Goal: Information Seeking & Learning: Learn about a topic

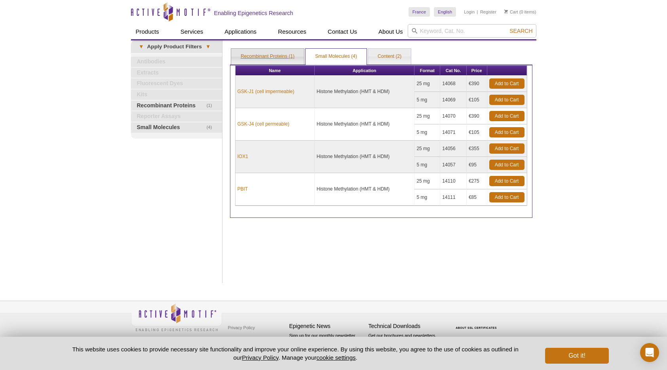
click at [263, 57] on link "Recombinant Proteins (1)" at bounding box center [267, 57] width 73 height 16
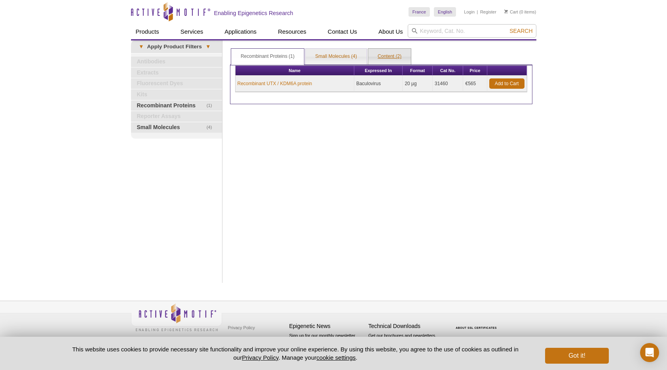
click at [399, 57] on link "Content (2)" at bounding box center [389, 57] width 43 height 16
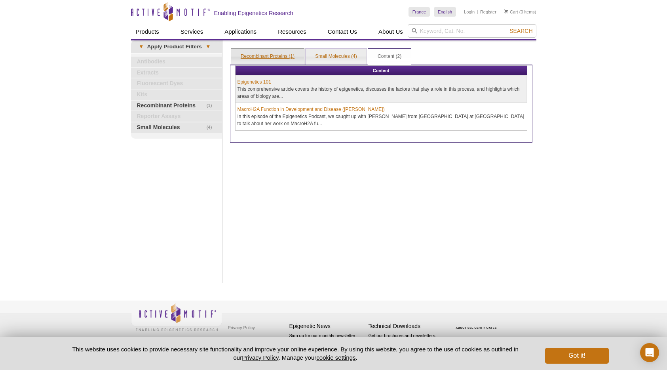
click at [278, 55] on link "Recombinant Proteins (1)" at bounding box center [267, 57] width 73 height 16
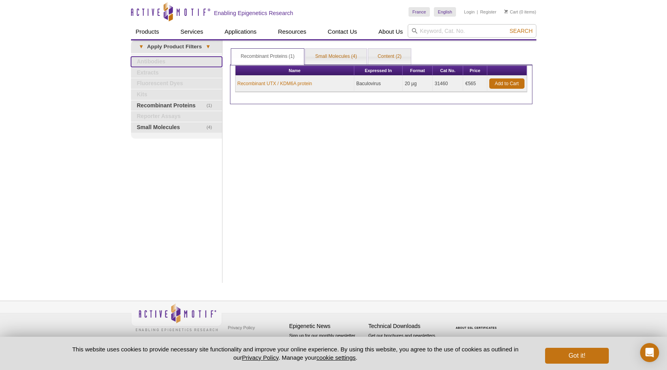
click at [145, 66] on link "Antibodies" at bounding box center [176, 62] width 91 height 10
click at [146, 63] on link "Antibodies" at bounding box center [176, 62] width 91 height 10
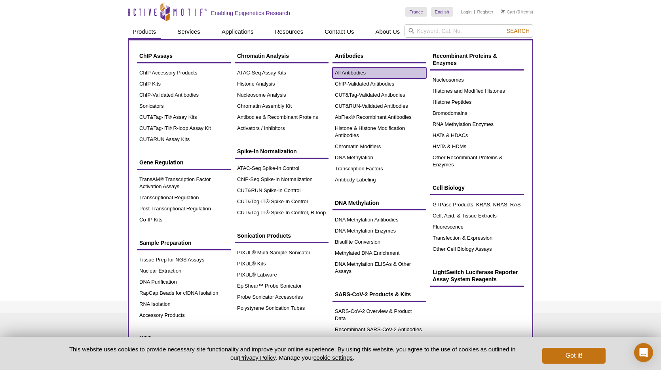
click at [361, 73] on link "All Antibodies" at bounding box center [380, 72] width 94 height 11
click at [372, 82] on link "ChIP-Validated Antibodies" at bounding box center [380, 83] width 94 height 11
click at [372, 83] on link "ChIP-Validated Antibodies" at bounding box center [380, 83] width 94 height 11
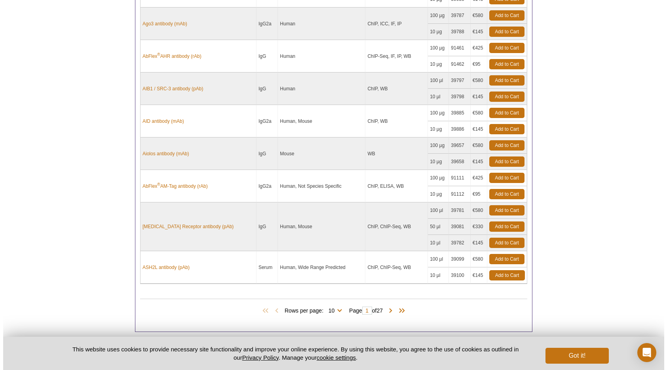
scroll to position [596, 0]
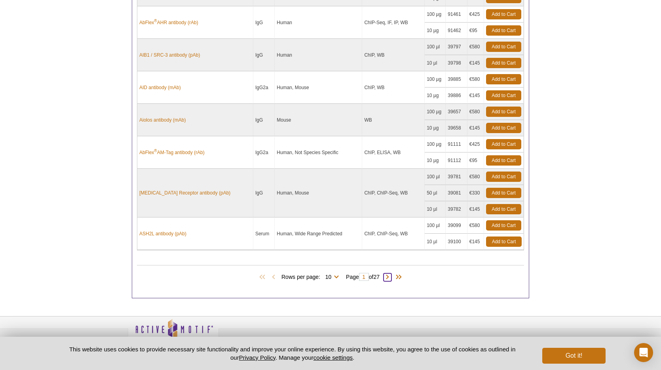
click at [388, 276] on span at bounding box center [388, 277] width 8 height 8
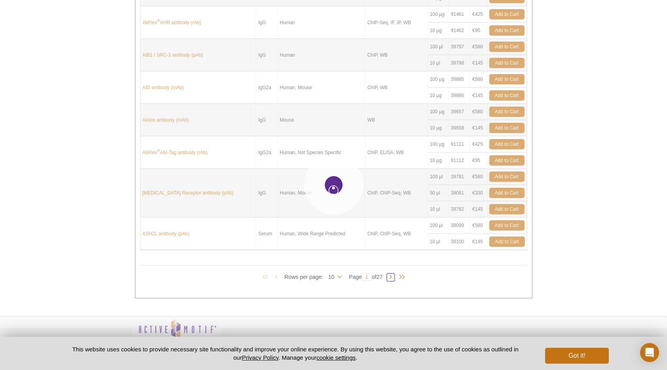
type input "2"
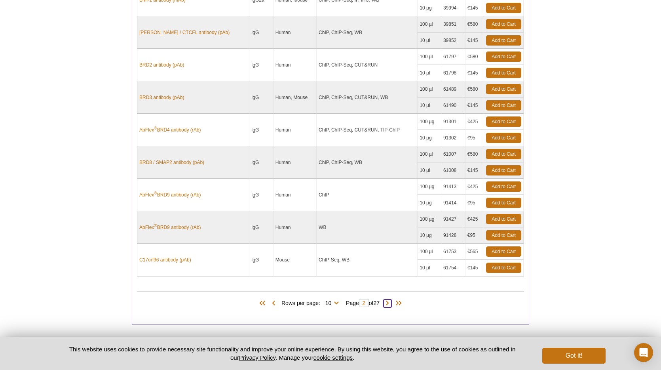
scroll to position [560, 0]
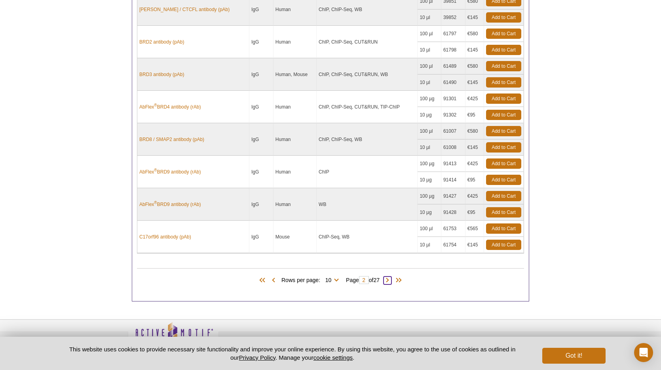
click at [392, 280] on span at bounding box center [388, 280] width 8 height 8
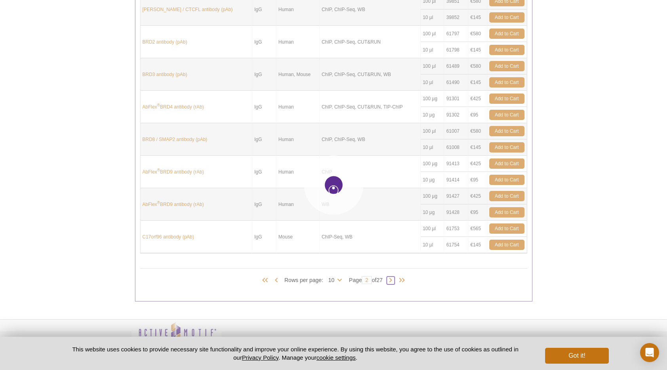
type input "3"
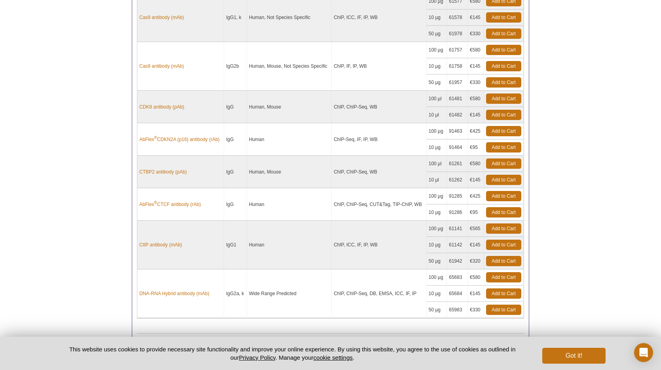
click at [407, 280] on td "ChIP, ChIP-Seq, DB, EMSA, ICC, IF, IP" at bounding box center [379, 293] width 95 height 49
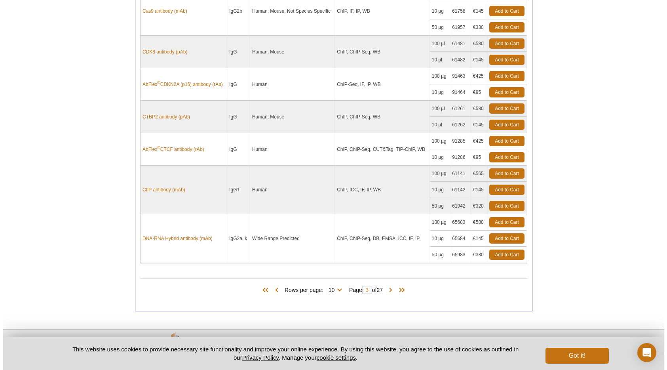
scroll to position [644, 0]
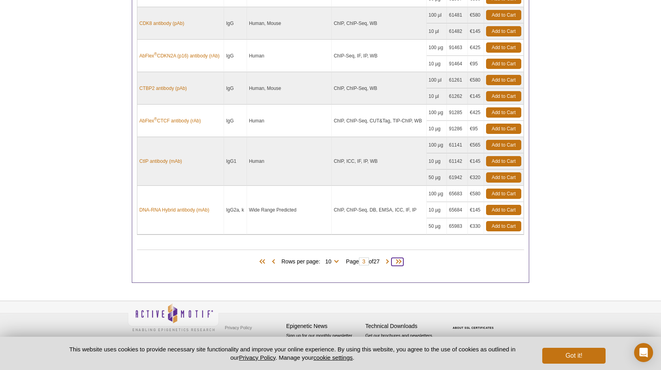
click at [403, 263] on span at bounding box center [398, 262] width 12 height 8
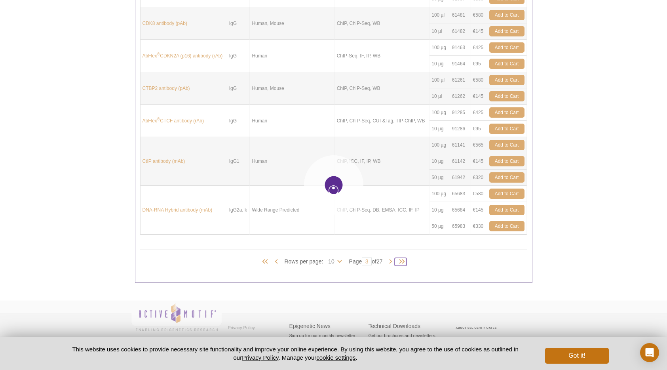
type input "27"
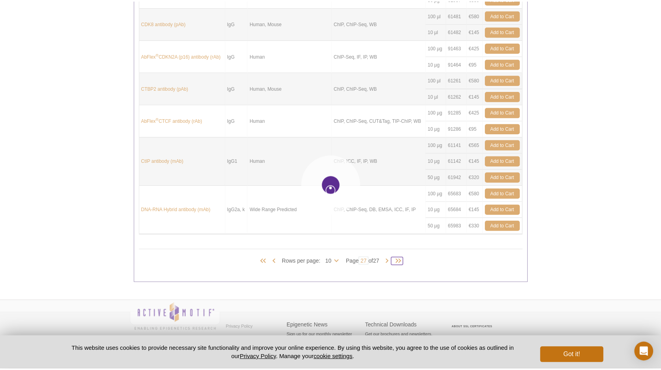
scroll to position [335, 0]
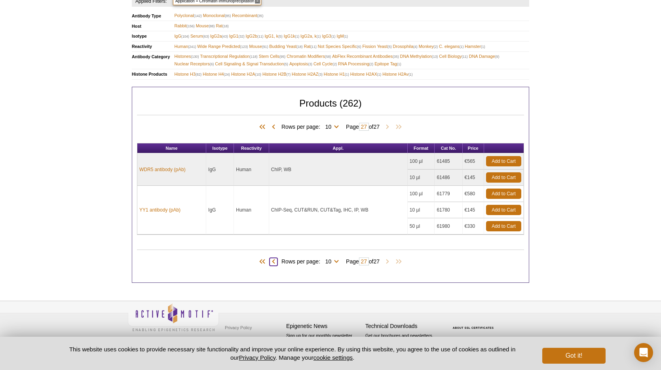
click at [270, 262] on span at bounding box center [274, 262] width 8 height 8
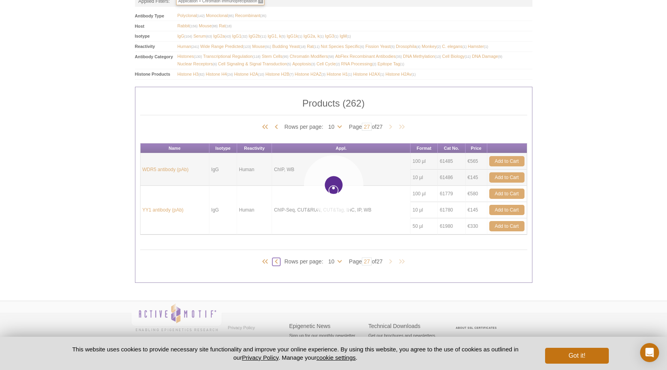
type input "26"
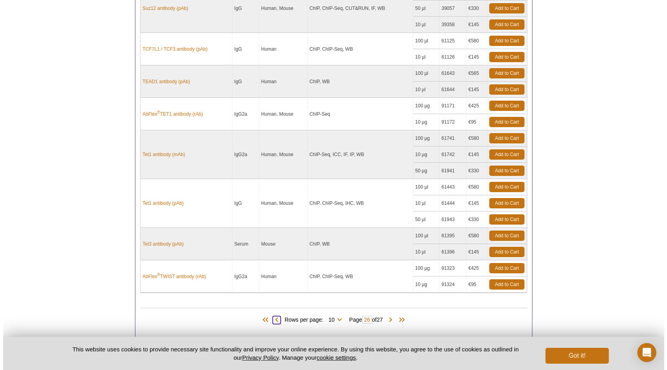
scroll to position [628, 0]
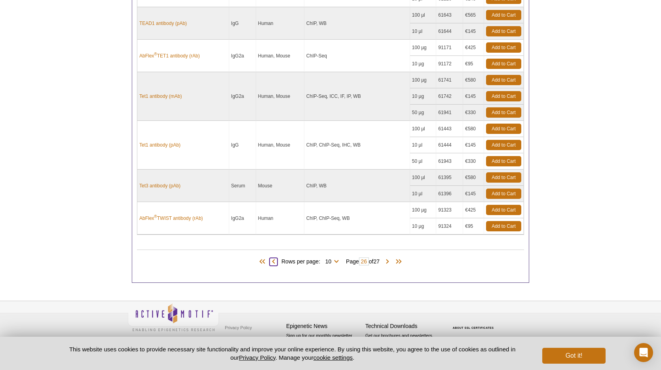
click at [270, 261] on span at bounding box center [274, 262] width 8 height 8
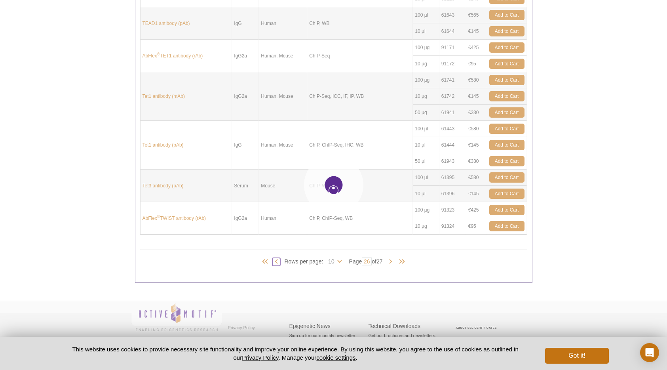
type input "25"
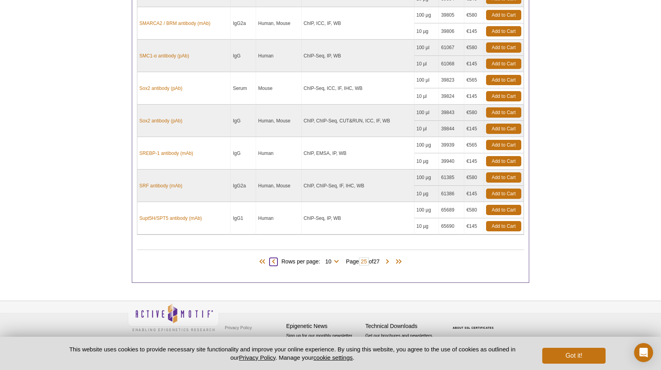
click at [270, 261] on span at bounding box center [274, 262] width 8 height 8
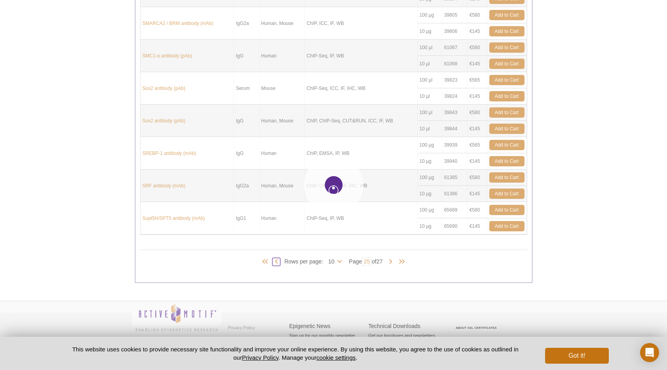
type input "24"
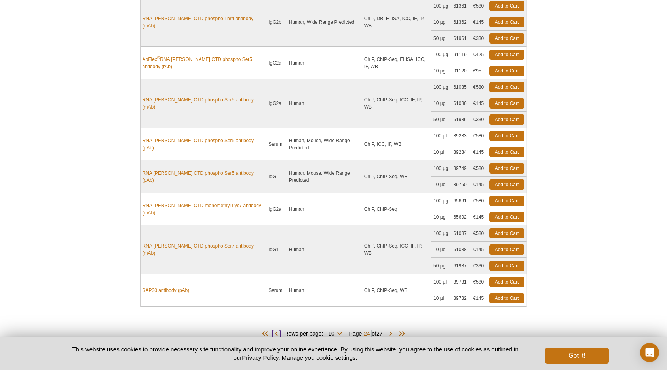
scroll to position [635, 0]
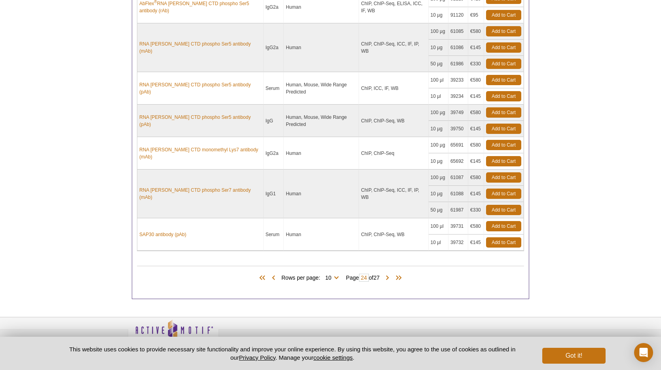
click at [270, 261] on div "Products (262) Rows per page: 10 25 50 100 All 10 Page 24 of 27" at bounding box center [330, 276] width 387 height 36
click at [272, 279] on span at bounding box center [274, 278] width 8 height 8
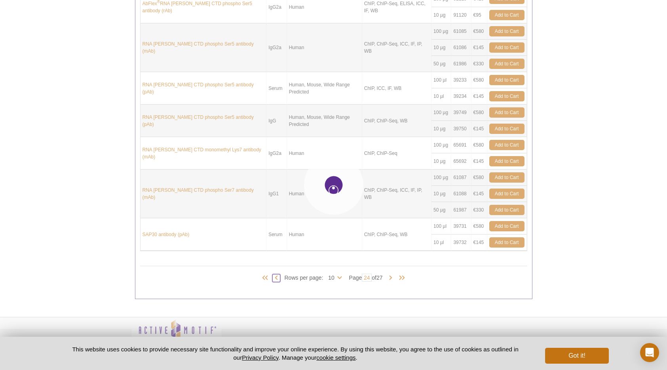
type input "23"
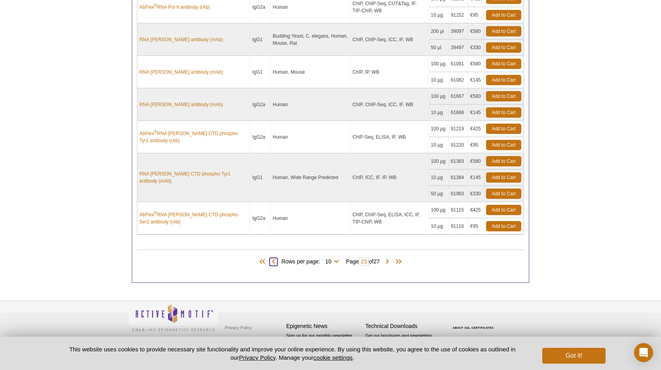
click at [270, 262] on span at bounding box center [274, 262] width 8 height 8
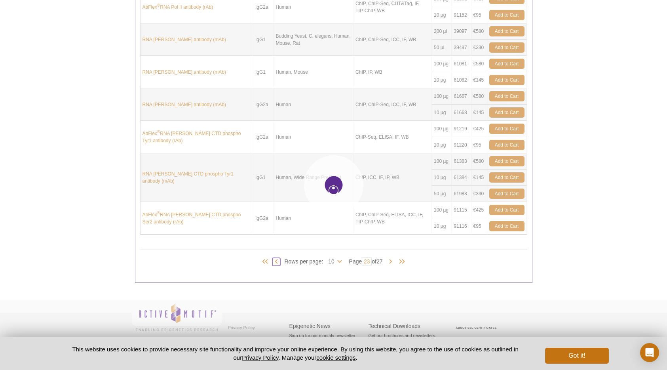
type input "22"
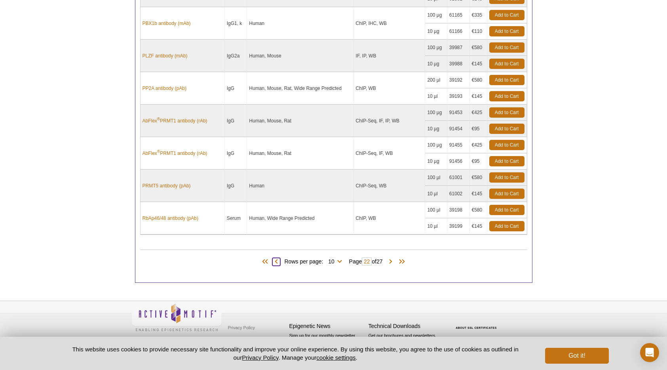
scroll to position [595, 0]
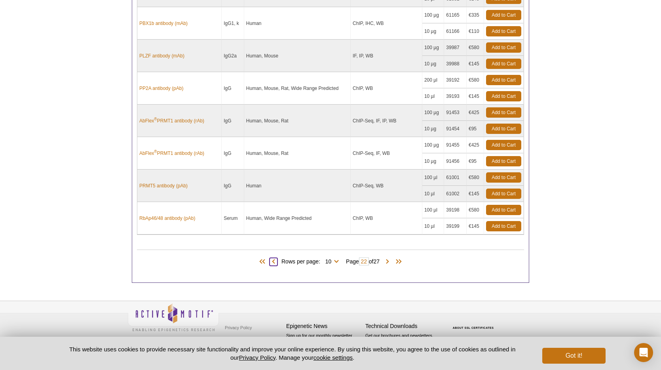
click at [270, 262] on span at bounding box center [274, 262] width 8 height 8
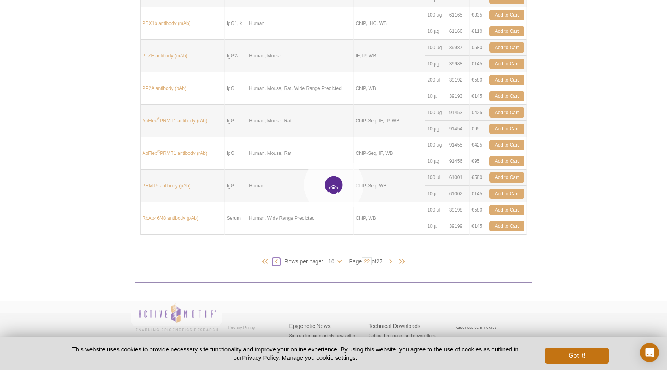
type input "21"
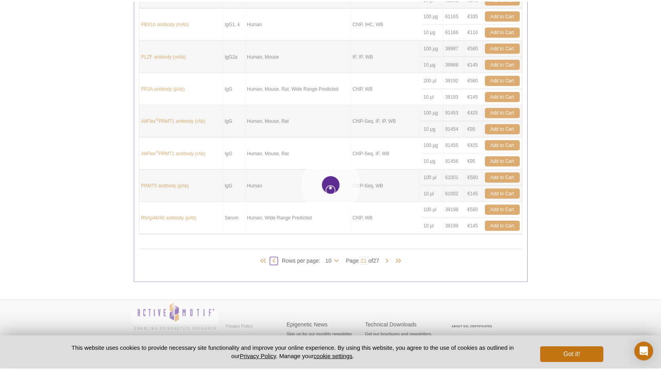
scroll to position [546, 0]
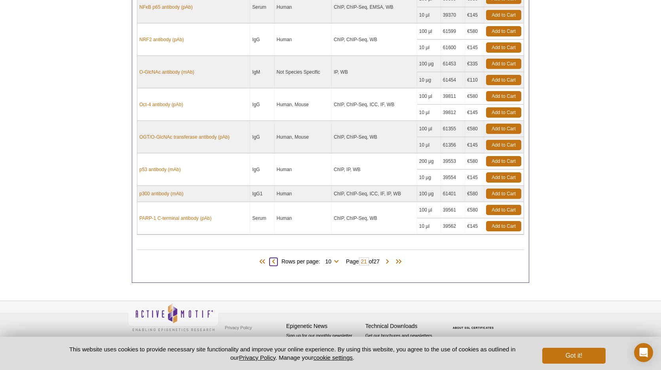
click at [272, 262] on span at bounding box center [274, 262] width 8 height 8
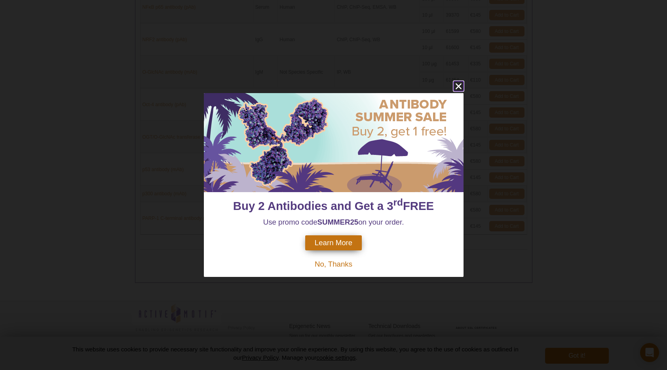
click at [457, 88] on icon "close" at bounding box center [458, 86] width 6 height 6
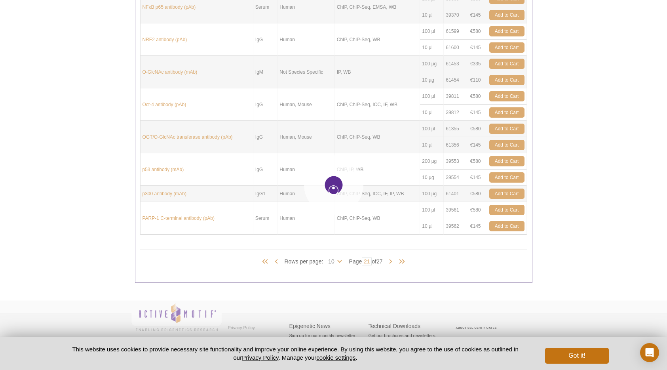
type input "20"
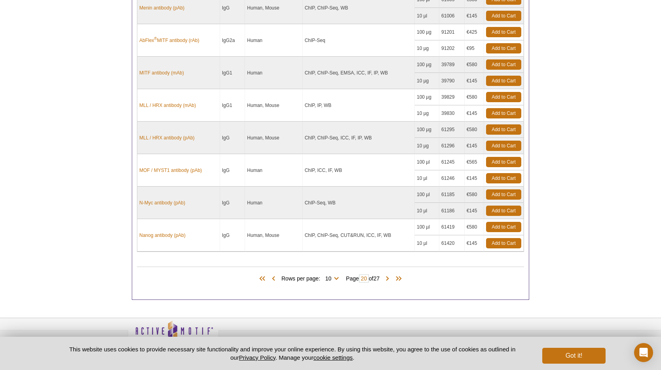
scroll to position [579, 0]
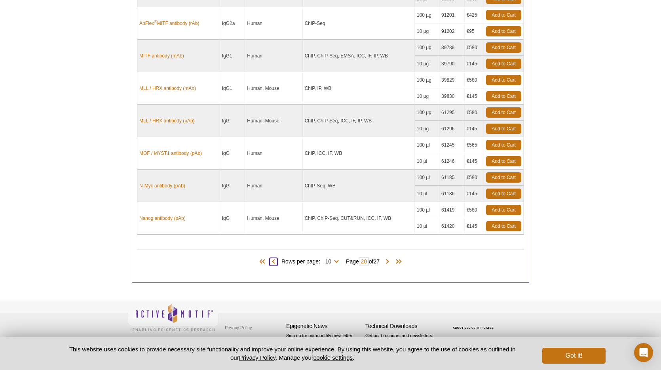
click at [271, 263] on span at bounding box center [274, 262] width 8 height 8
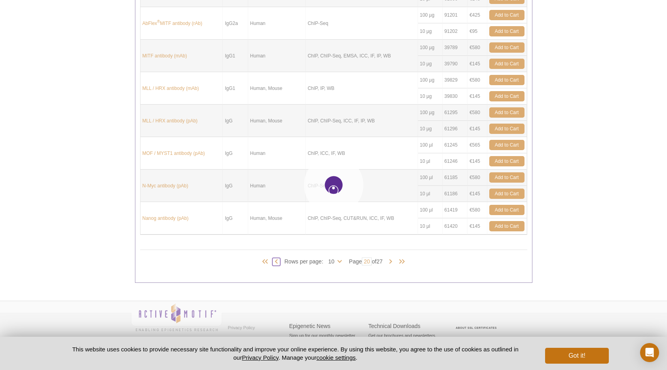
type input "19"
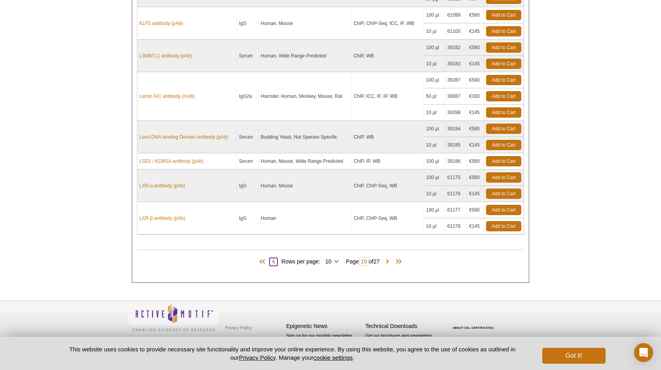
click at [271, 261] on span at bounding box center [274, 262] width 8 height 8
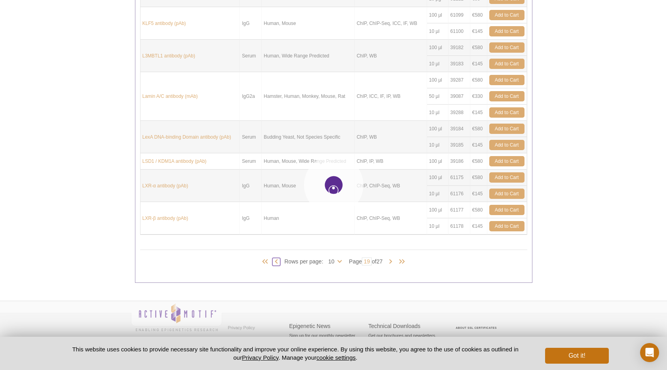
type input "18"
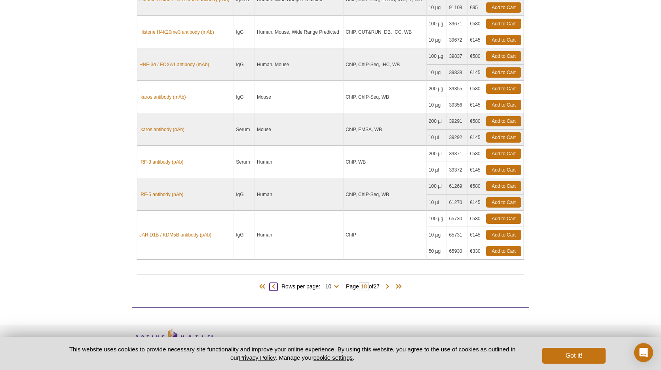
scroll to position [0, 0]
